Goal: Navigation & Orientation: Find specific page/section

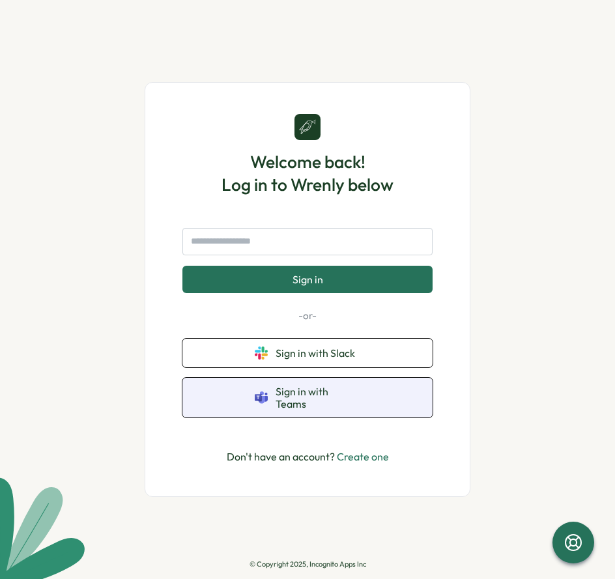
click at [375, 394] on button "Sign in with Teams" at bounding box center [307, 398] width 250 height 40
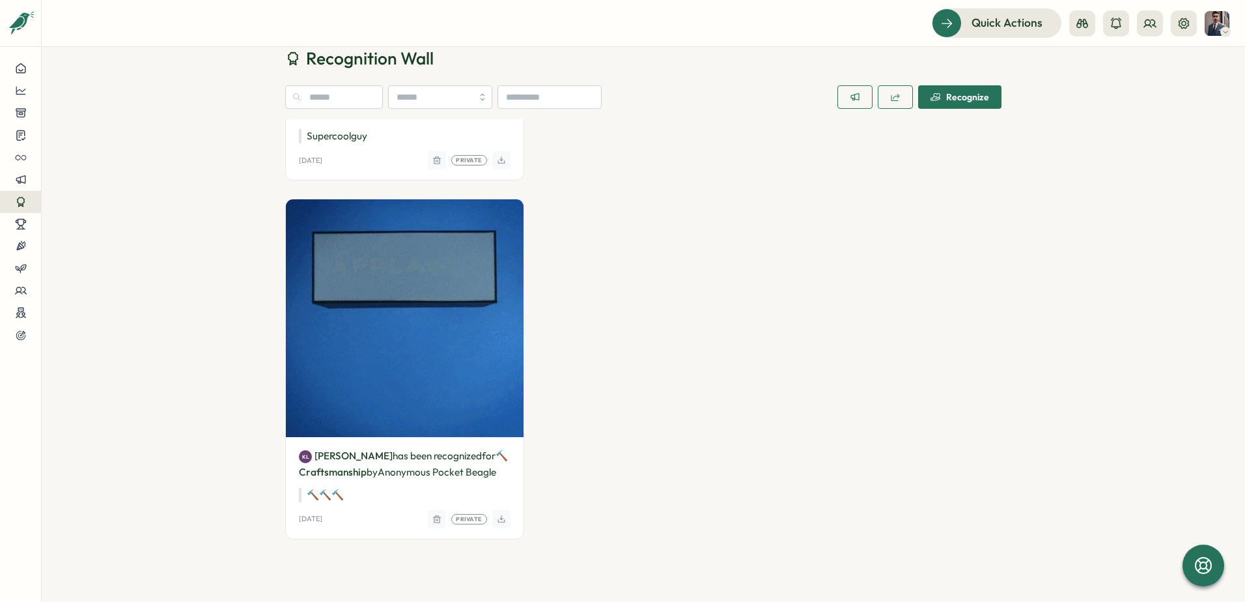
scroll to position [1888, 0]
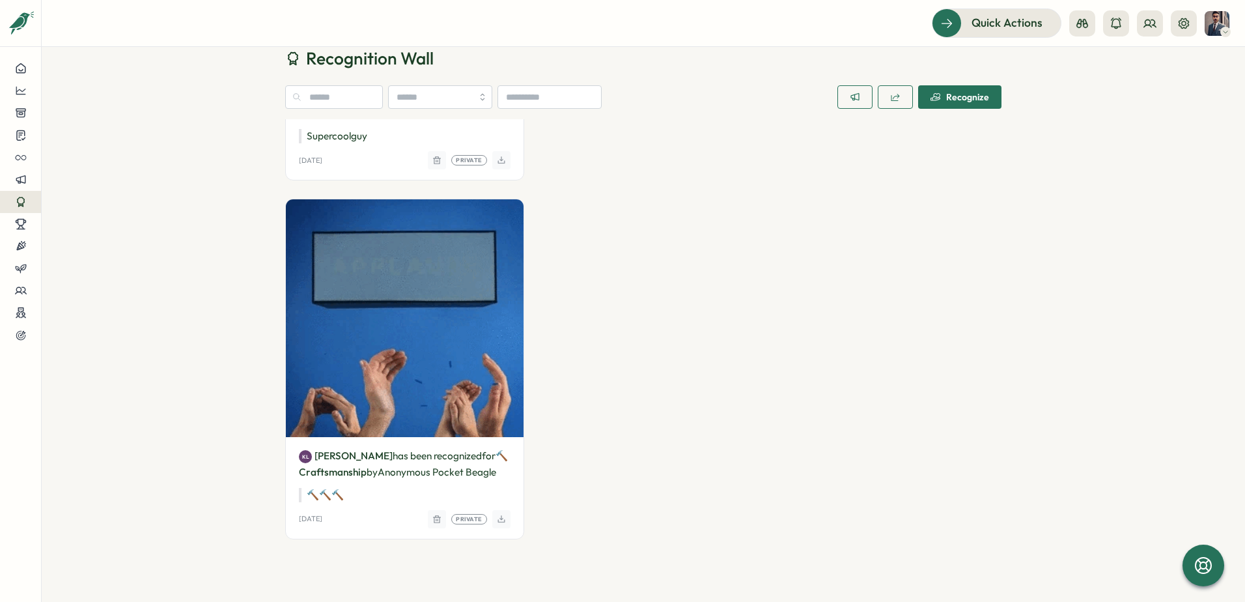
drag, startPoint x: 623, startPoint y: 371, endPoint x: 664, endPoint y: 387, distance: 43.5
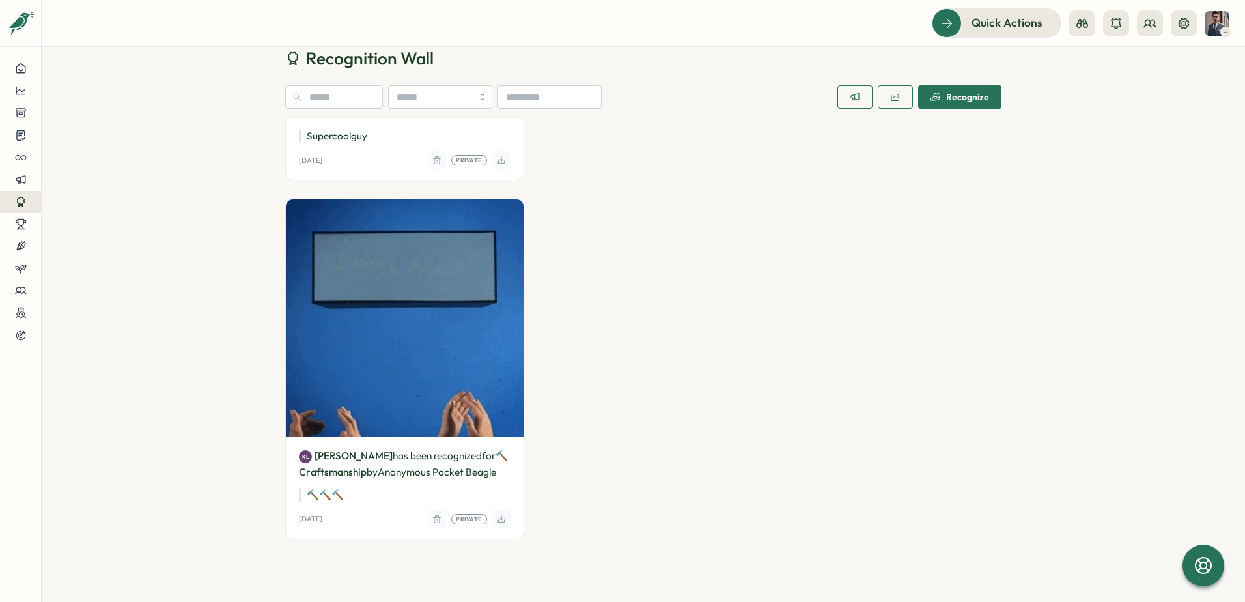
drag, startPoint x: 664, startPoint y: 387, endPoint x: 735, endPoint y: 378, distance: 72.1
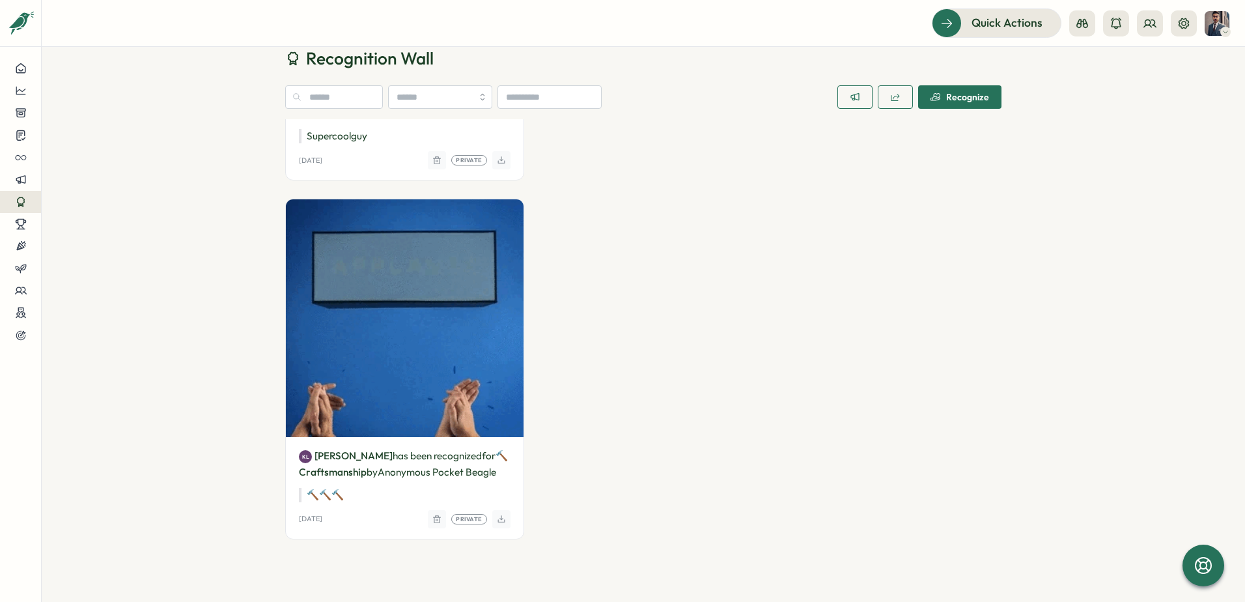
scroll to position [1758, 0]
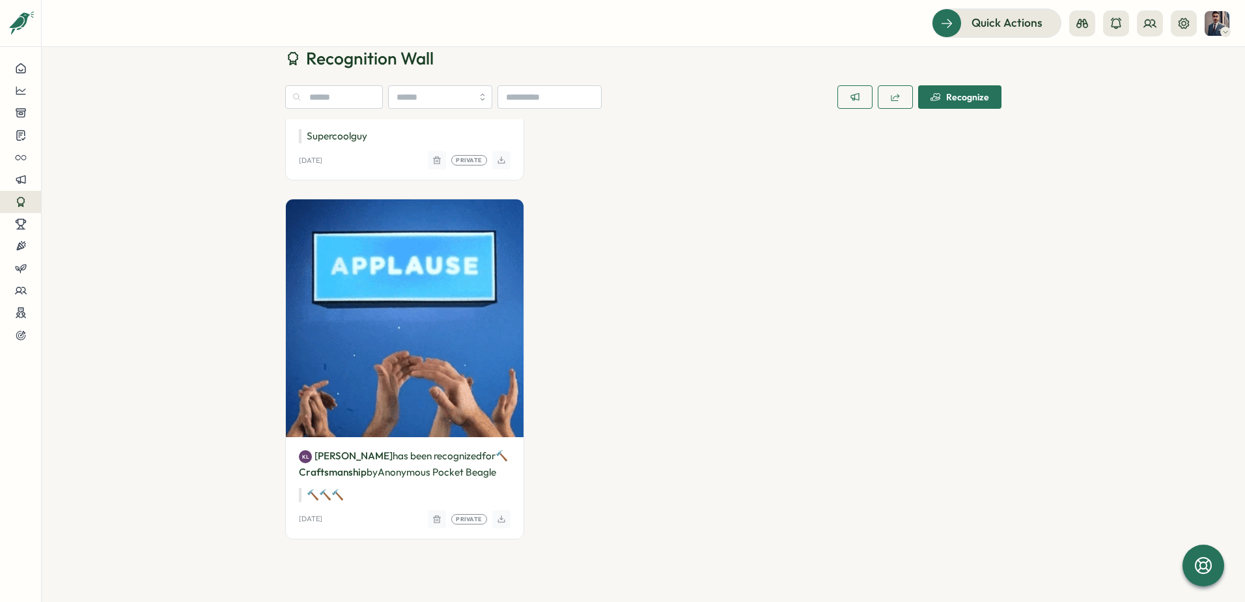
drag, startPoint x: 840, startPoint y: 230, endPoint x: 960, endPoint y: 229, distance: 119.8
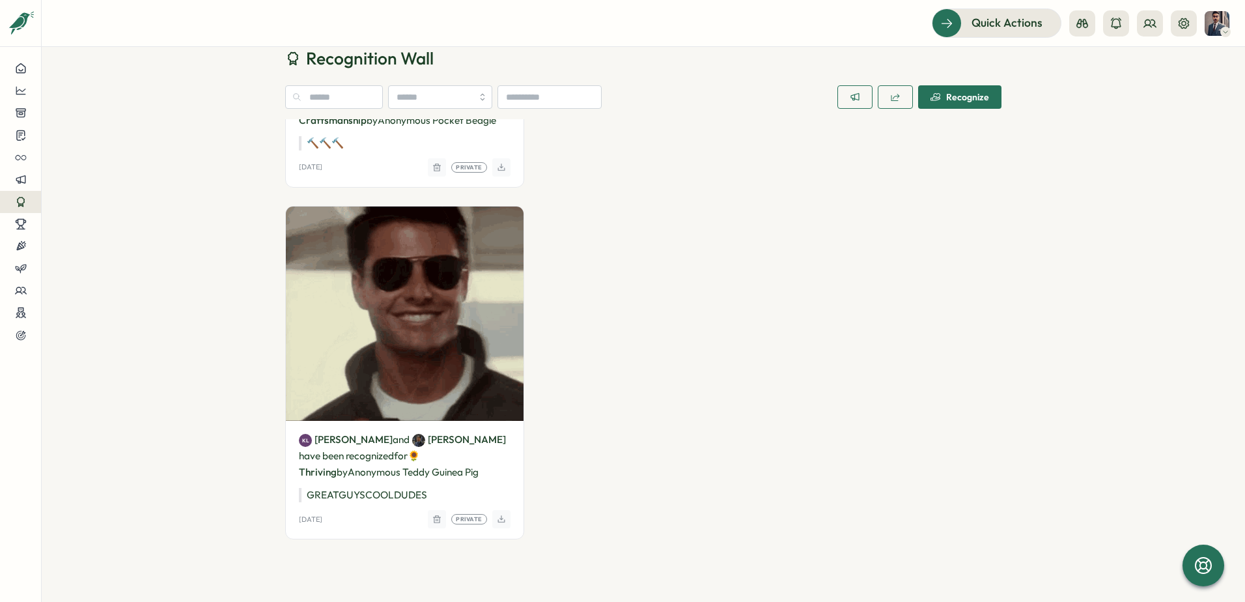
scroll to position [2269, 0]
